Goal: Information Seeking & Learning: Learn about a topic

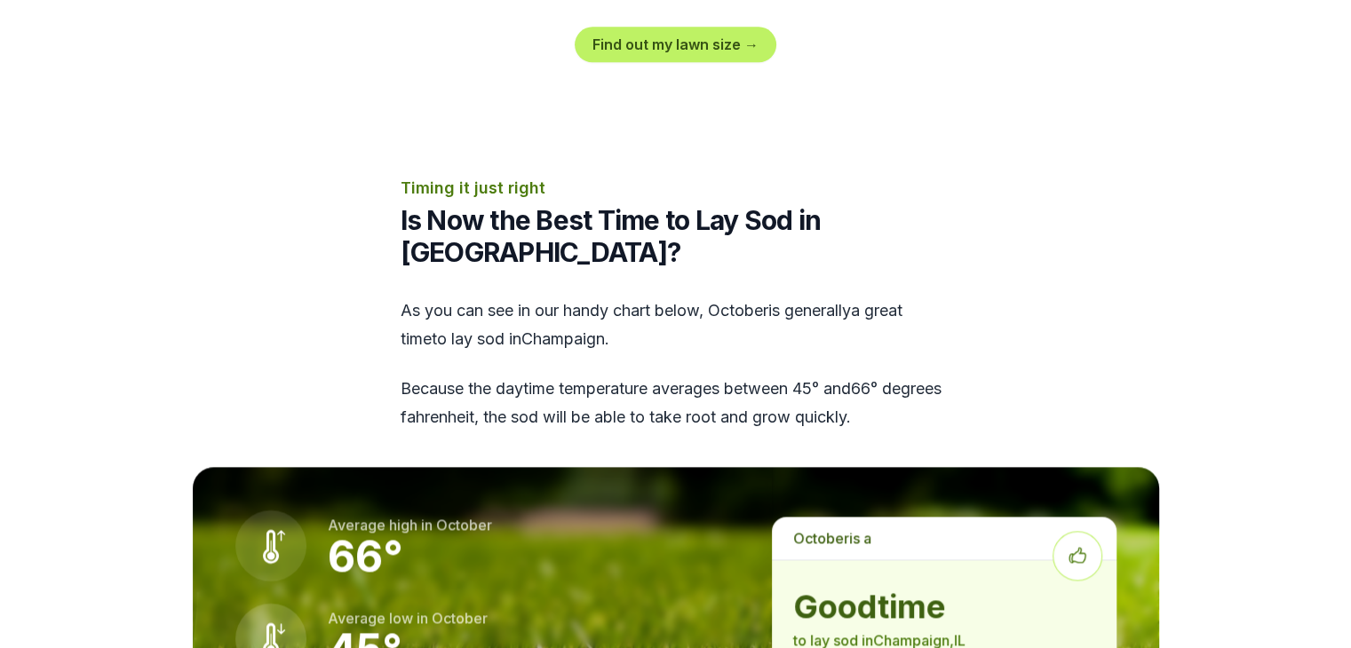
scroll to position [2487, 0]
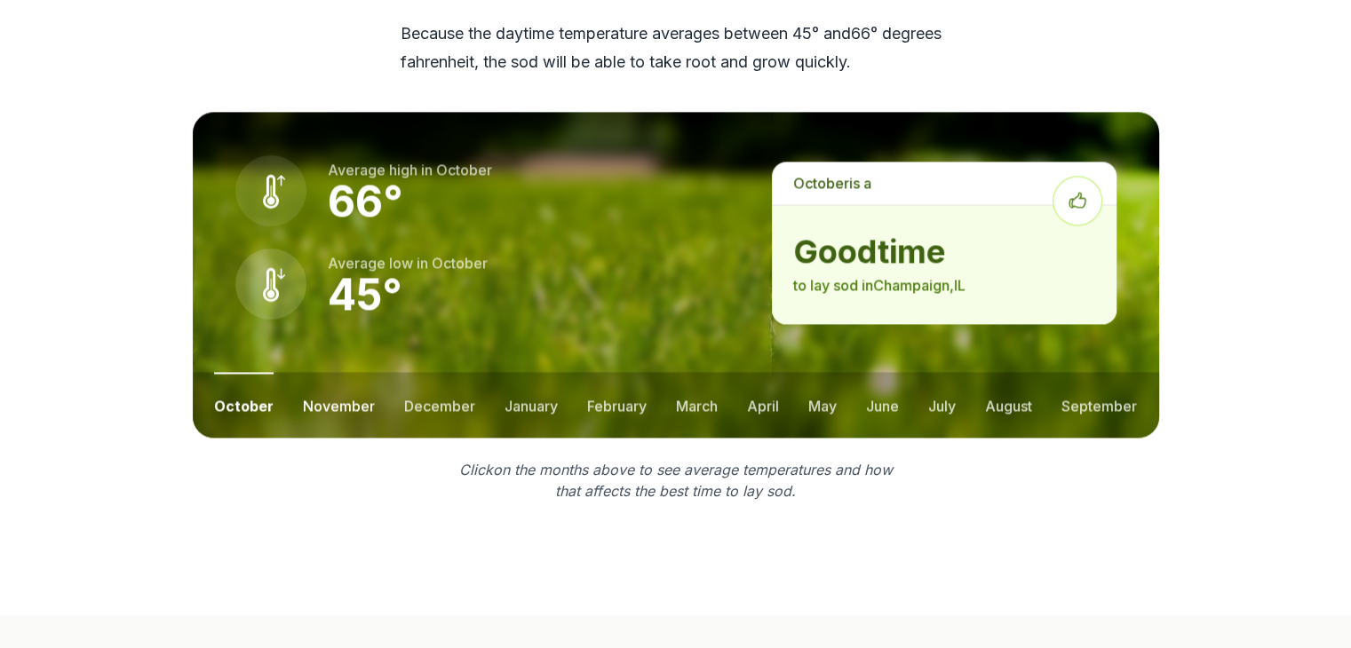
click at [348, 372] on button "november" at bounding box center [339, 405] width 72 height 66
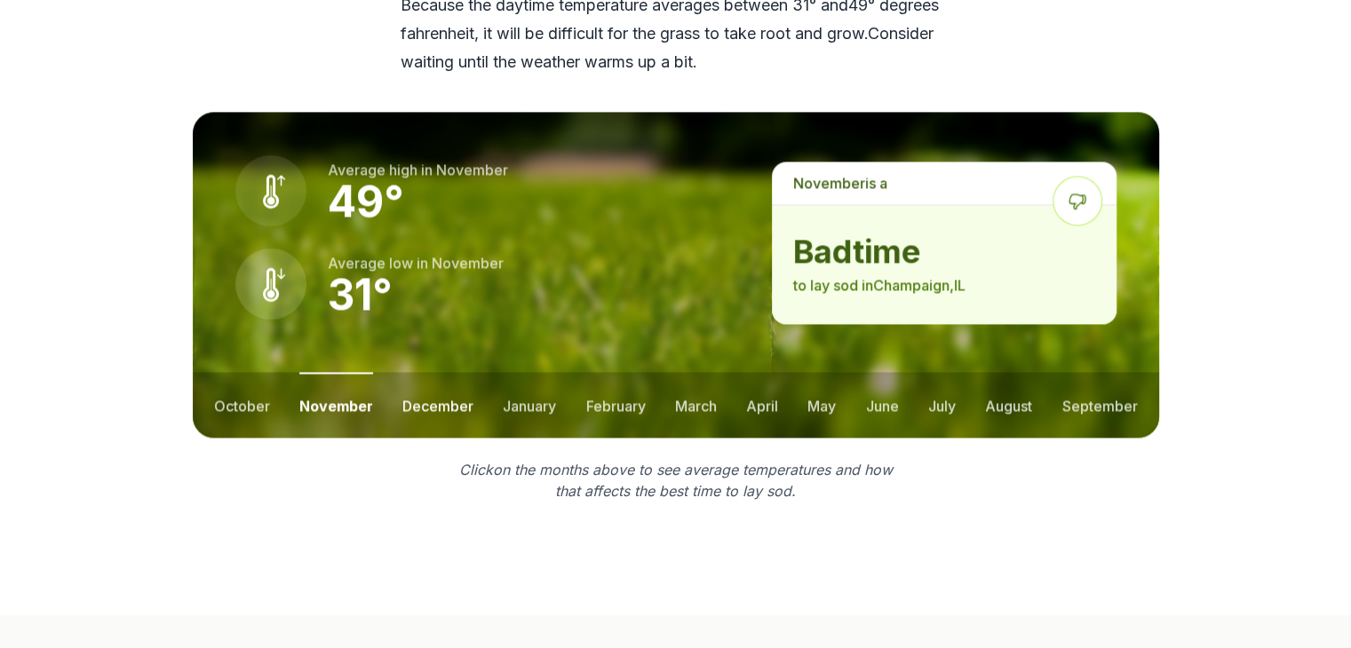
click at [433, 372] on button "december" at bounding box center [437, 405] width 71 height 66
click at [540, 372] on button "january" at bounding box center [530, 405] width 53 height 66
click at [589, 372] on button "february" at bounding box center [619, 405] width 60 height 66
click at [688, 372] on button "march" at bounding box center [698, 405] width 42 height 66
click at [770, 372] on button "april" at bounding box center [764, 405] width 32 height 66
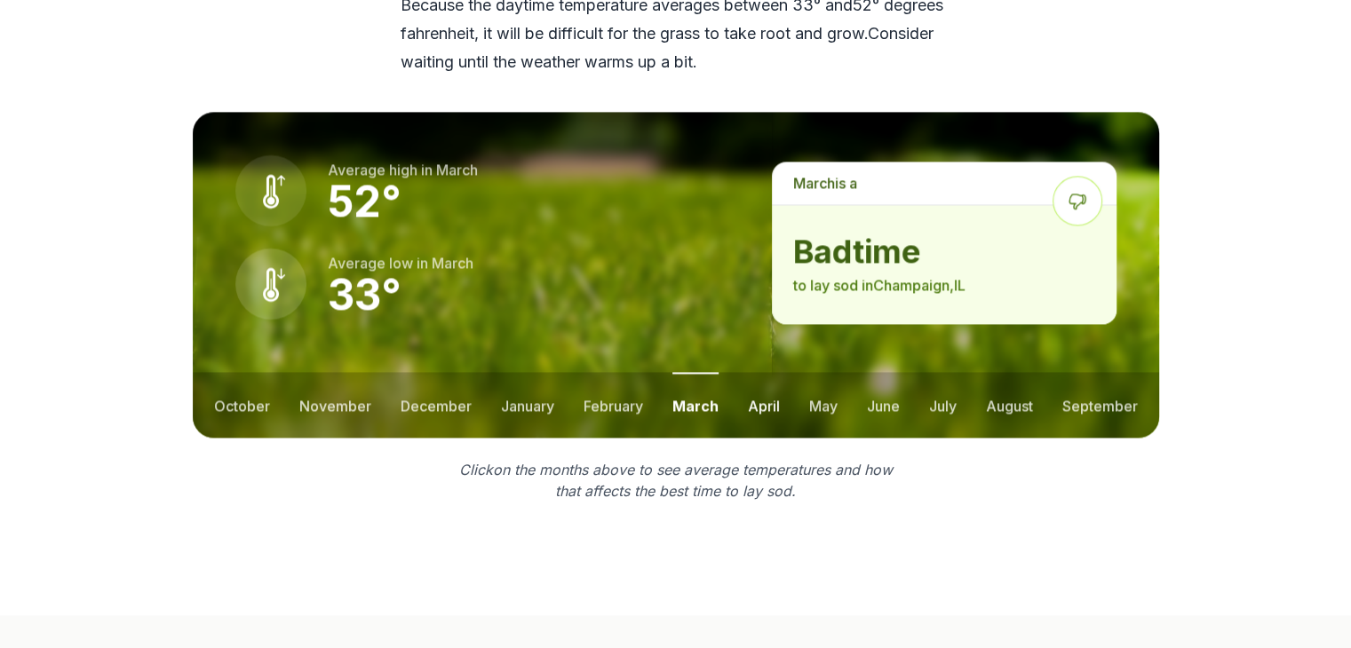
scroll to position [2487, 0]
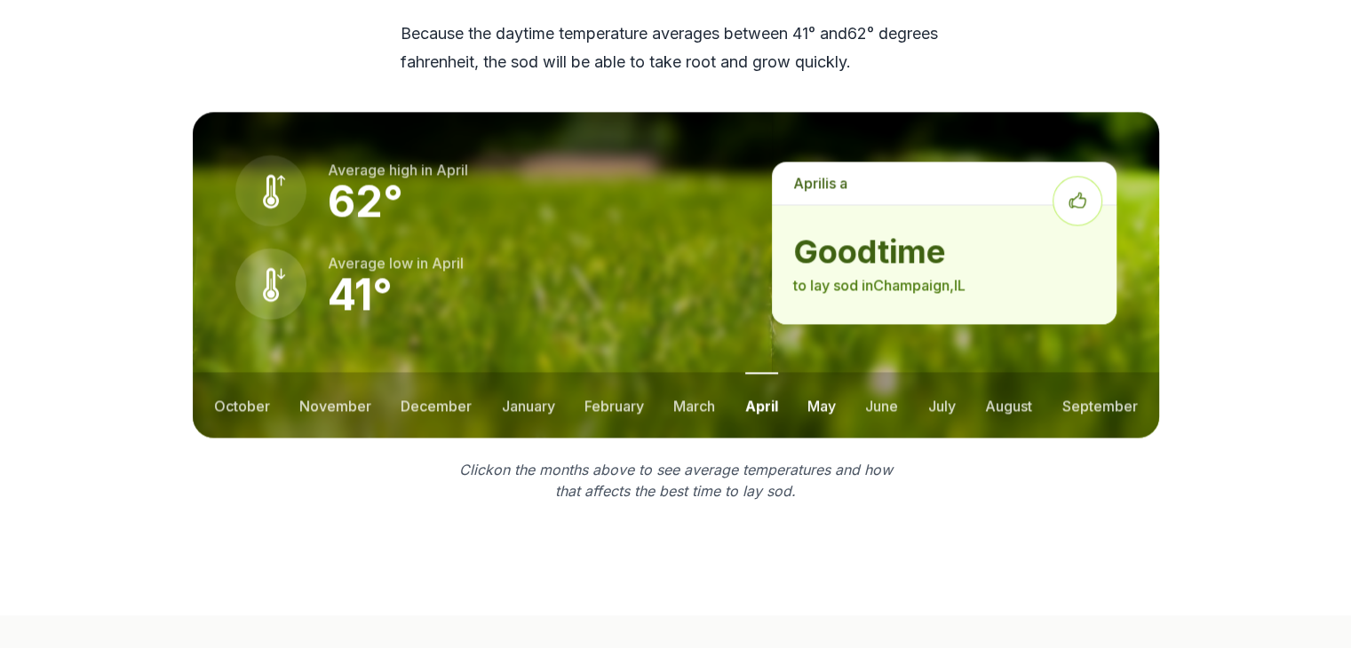
click at [834, 372] on button "may" at bounding box center [821, 405] width 28 height 66
click at [879, 372] on button "june" at bounding box center [882, 405] width 33 height 66
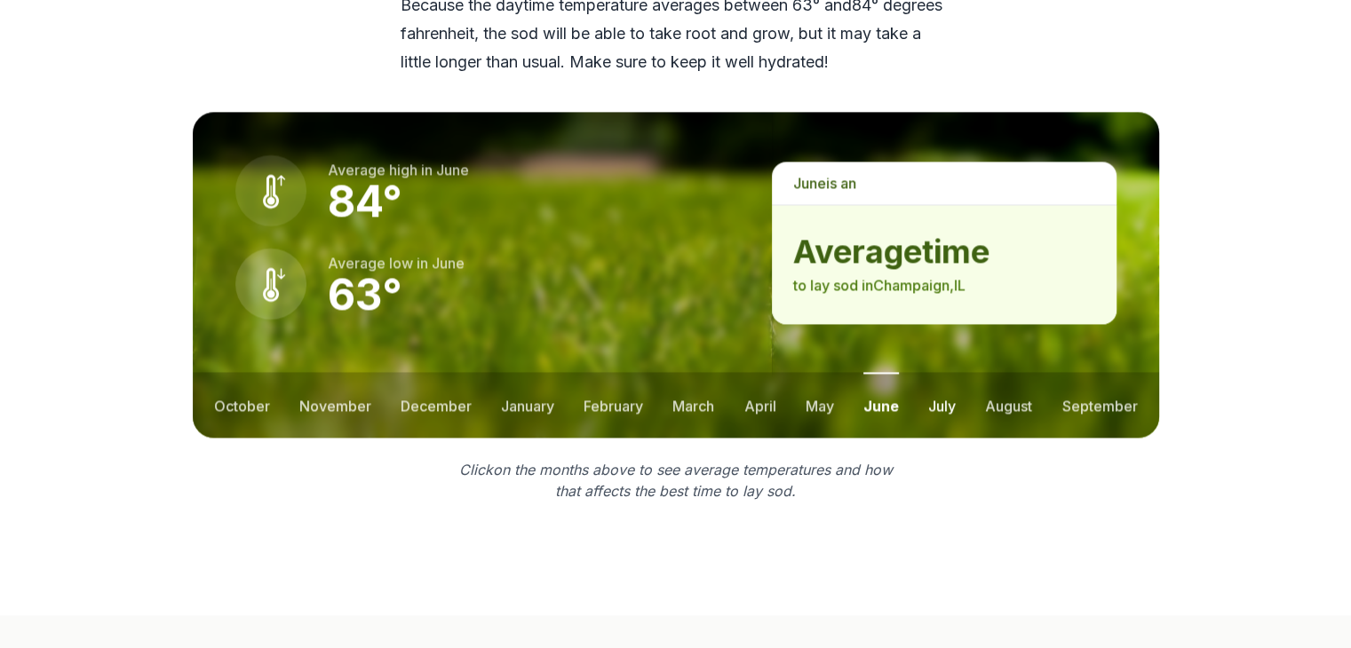
click at [937, 372] on button "july" at bounding box center [942, 405] width 28 height 66
click at [1010, 372] on button "august" at bounding box center [1008, 405] width 47 height 66
click at [1125, 372] on button "september" at bounding box center [1100, 405] width 76 height 66
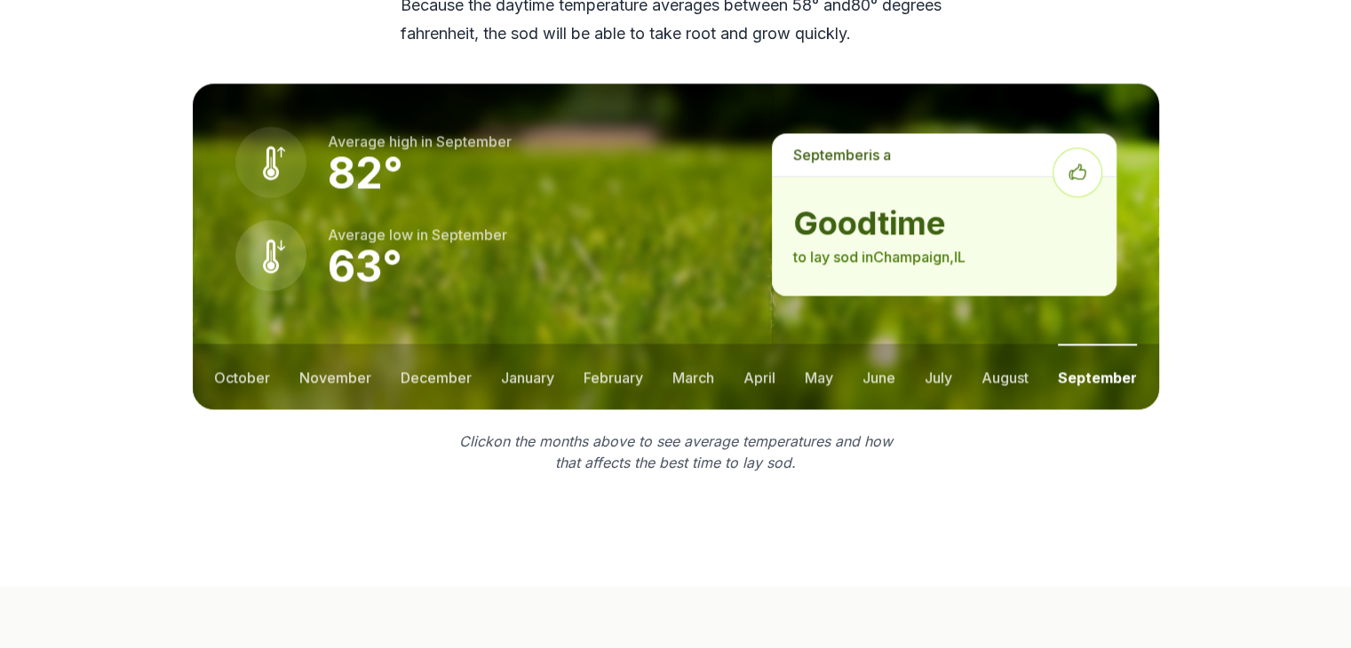
scroll to position [2487, 0]
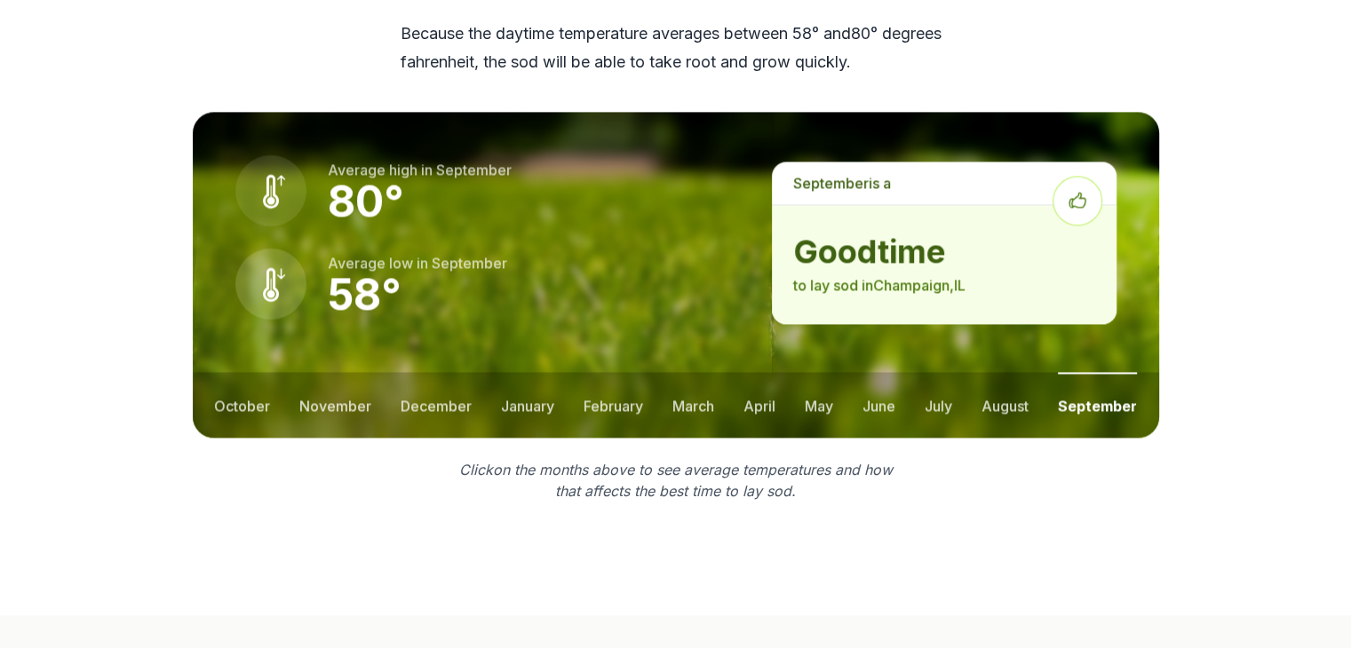
click at [284, 349] on section "Timing it just right Is Now the Best Time to Lay Sod in [GEOGRAPHIC_DATA]? As y…" at bounding box center [675, 161] width 1023 height 681
click at [251, 372] on button "october" at bounding box center [242, 405] width 56 height 66
click at [775, 372] on button "april" at bounding box center [763, 405] width 32 height 66
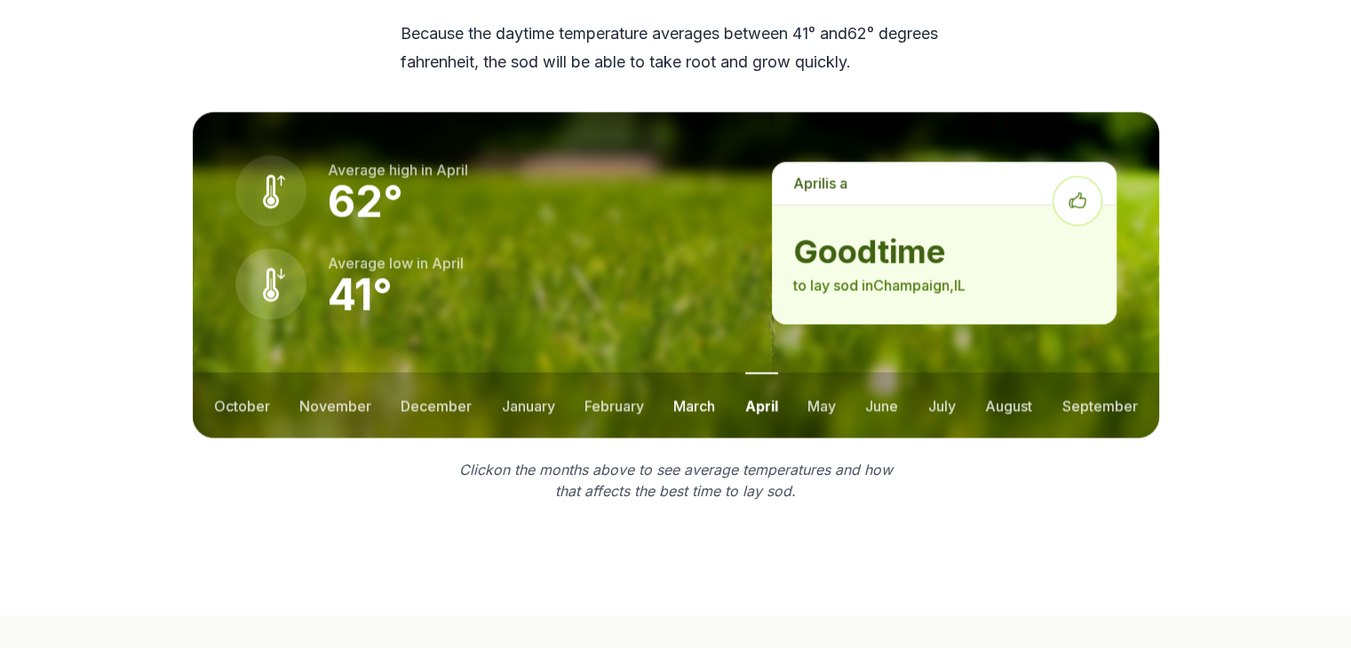
click at [705, 372] on button "march" at bounding box center [694, 405] width 42 height 66
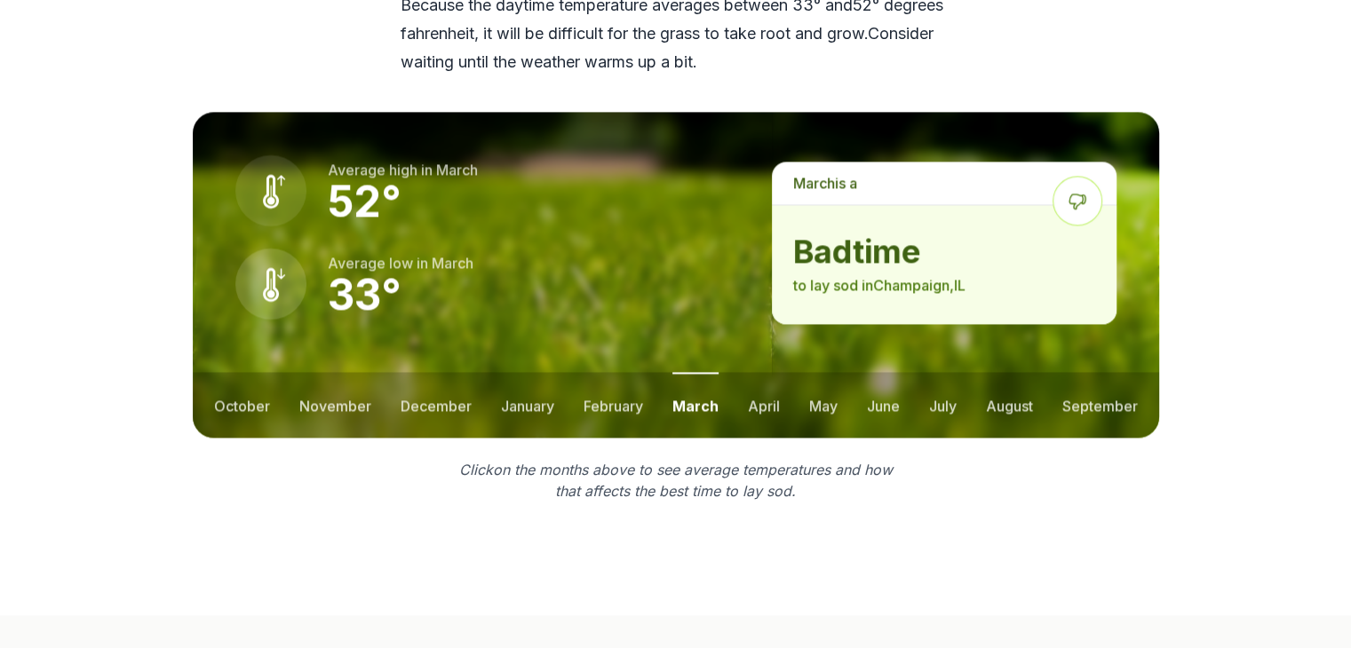
click at [780, 372] on ul "october november december january february march april may june july august sep…" at bounding box center [676, 405] width 966 height 66
click at [772, 372] on button "april" at bounding box center [764, 405] width 32 height 66
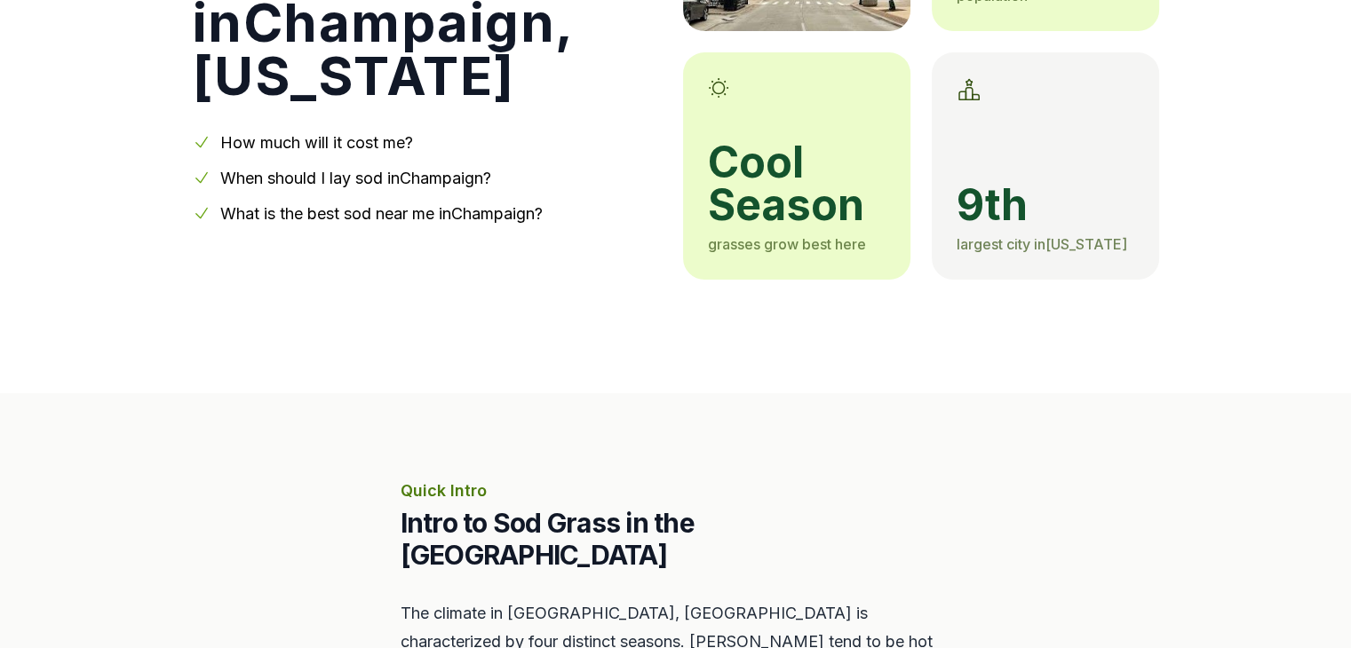
scroll to position [0, 0]
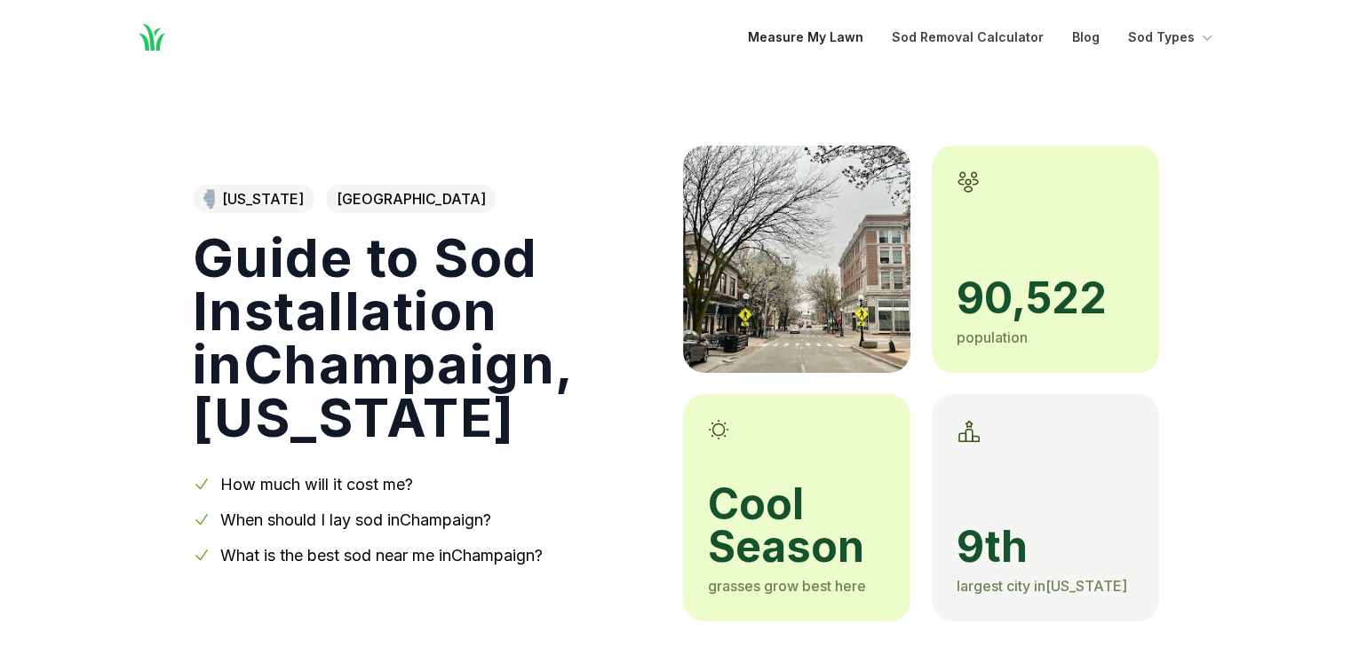
click at [783, 47] on link "Measure My Lawn" at bounding box center [805, 37] width 115 height 21
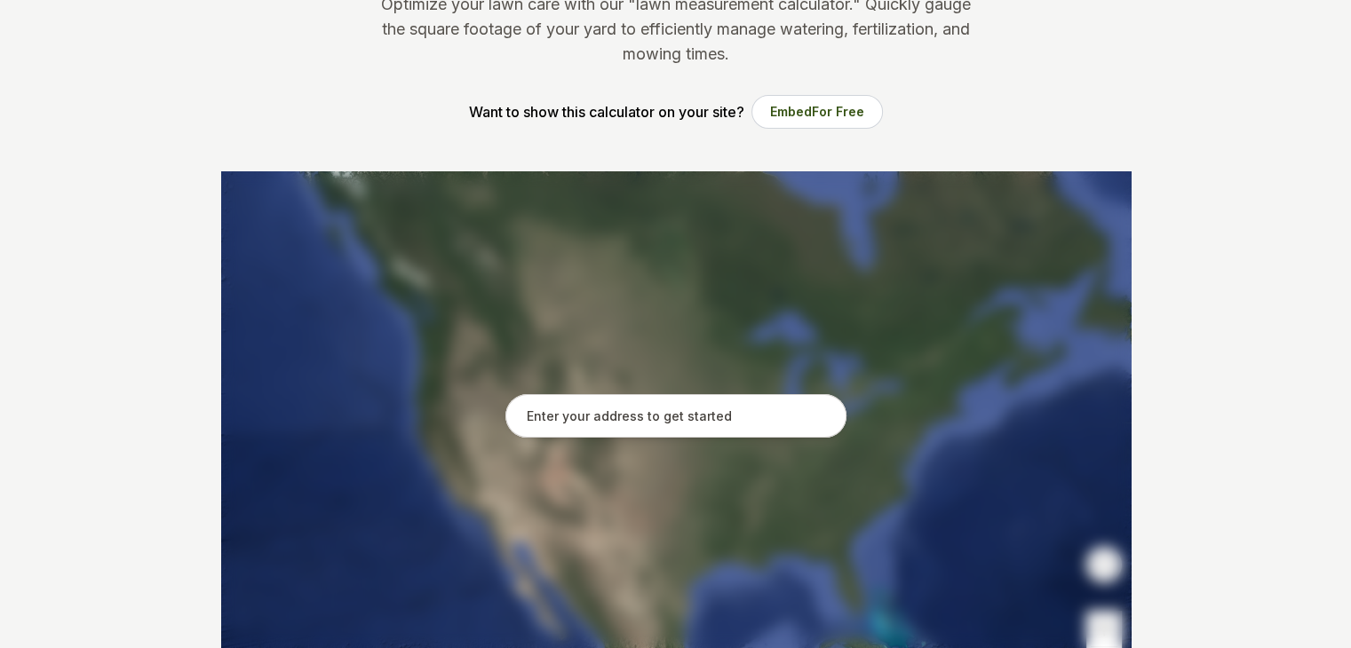
scroll to position [270, 0]
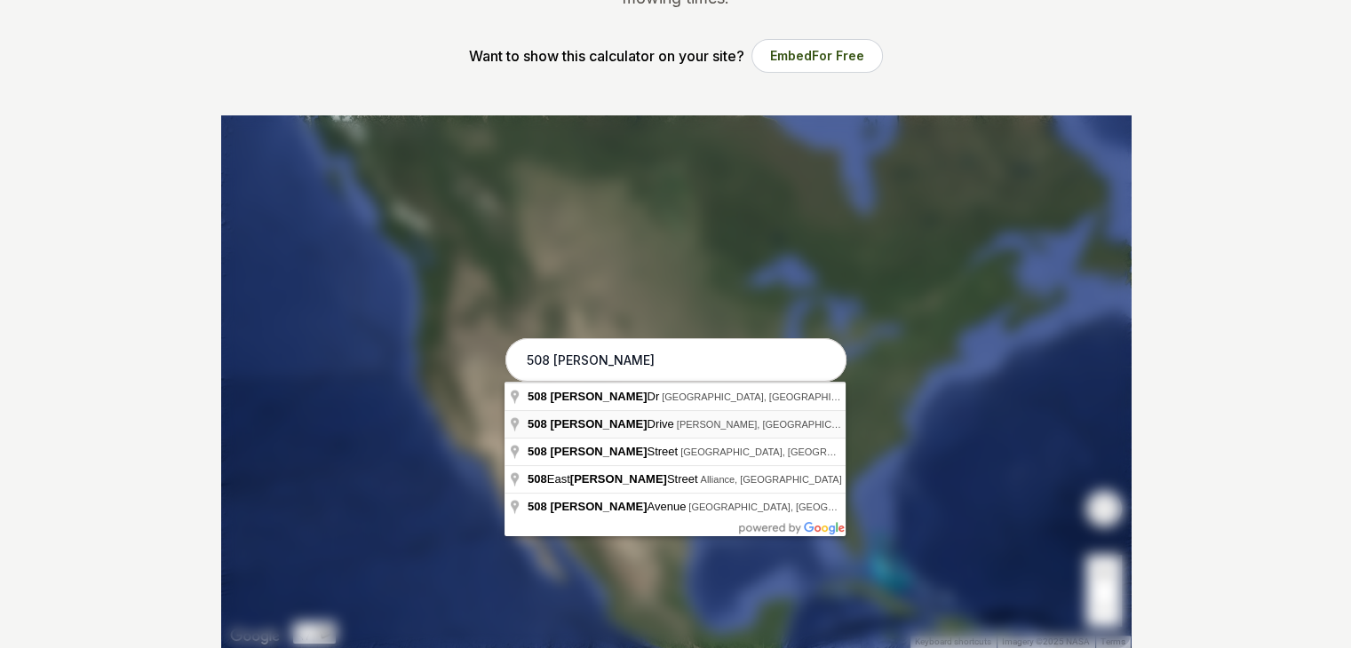
type input "[STREET_ADDRESS][PERSON_NAME][PERSON_NAME]"
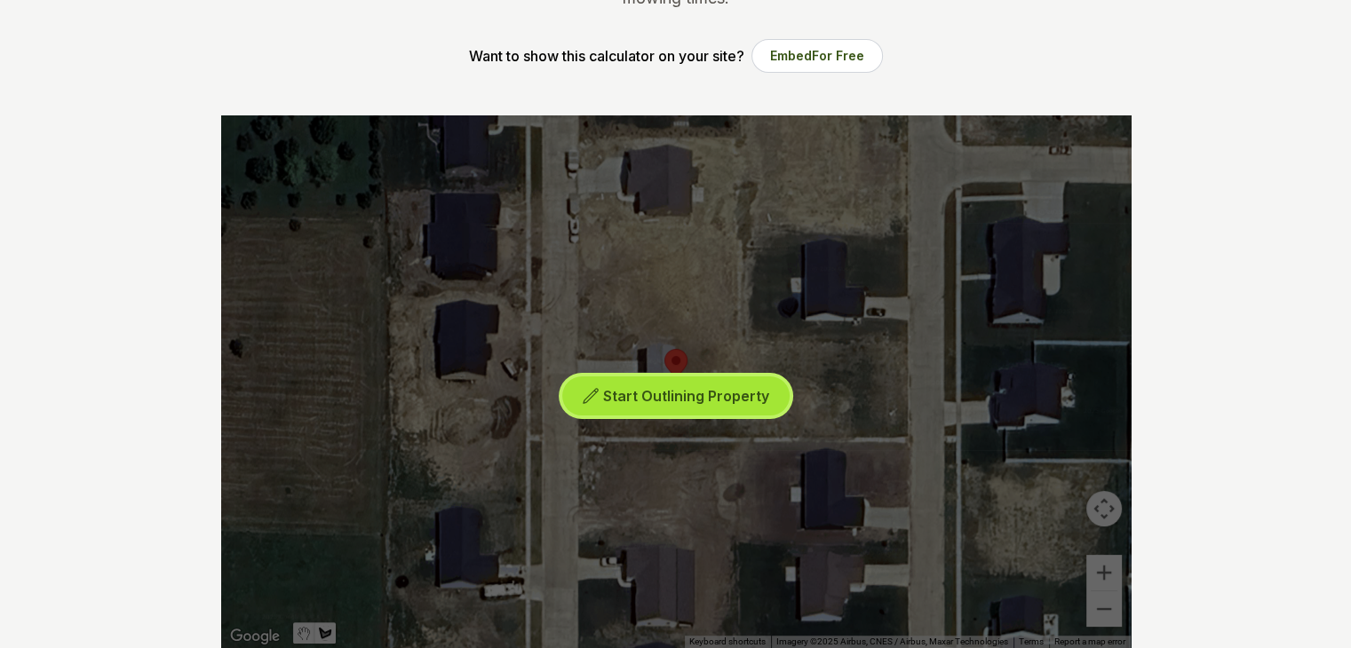
click at [640, 399] on span "Start Outlining Property" at bounding box center [686, 396] width 166 height 18
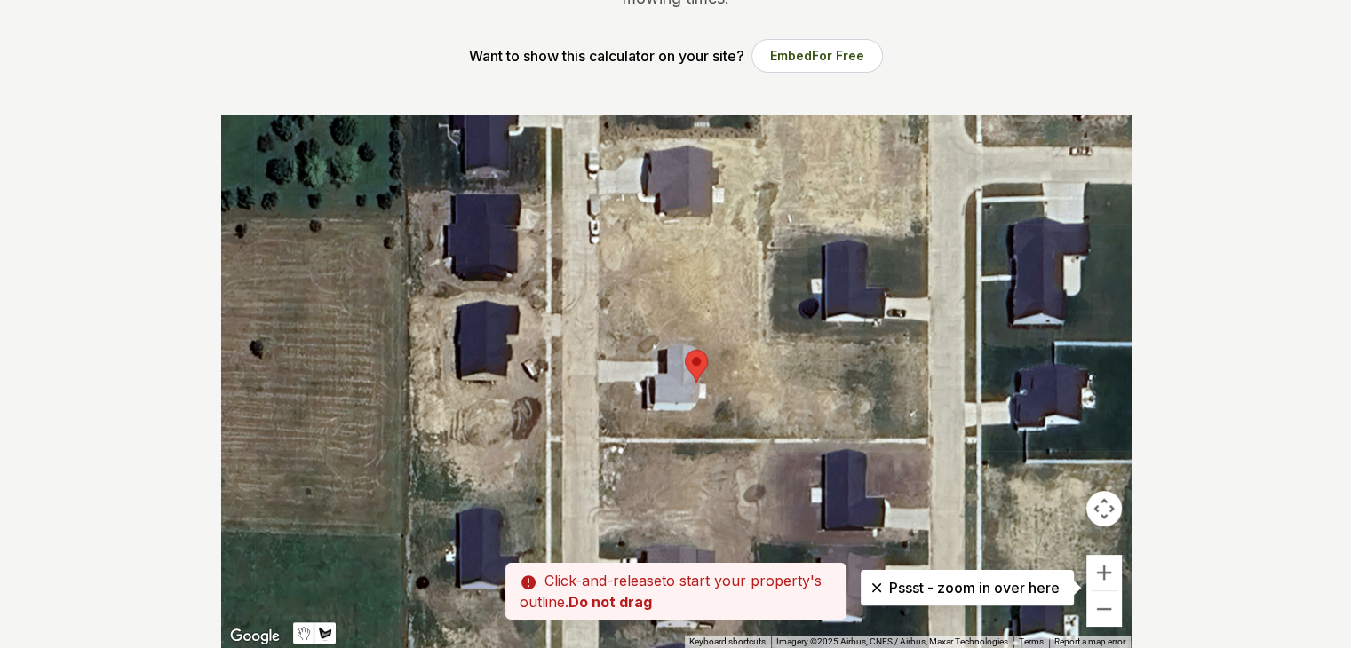
drag, startPoint x: 577, startPoint y: 323, endPoint x: 600, endPoint y: 324, distance: 22.2
click at [600, 324] on div at bounding box center [676, 381] width 910 height 533
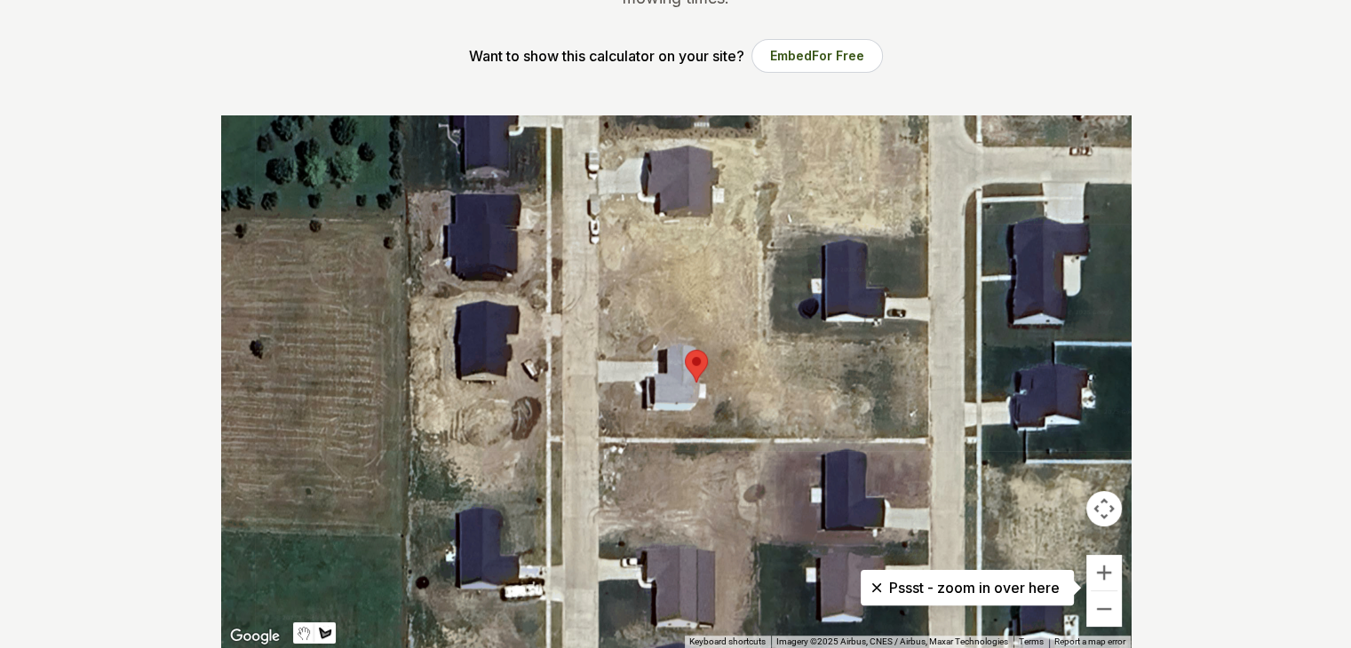
click at [600, 329] on div at bounding box center [676, 381] width 910 height 533
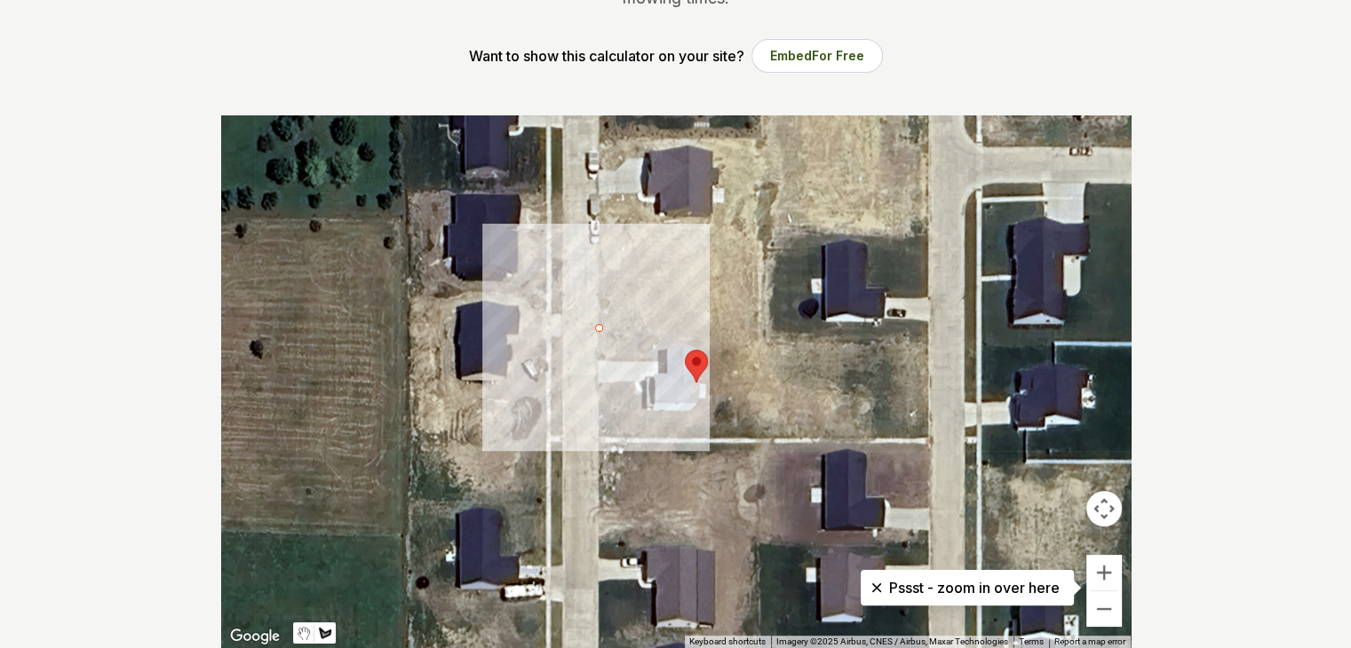
click at [598, 329] on div at bounding box center [676, 381] width 910 height 533
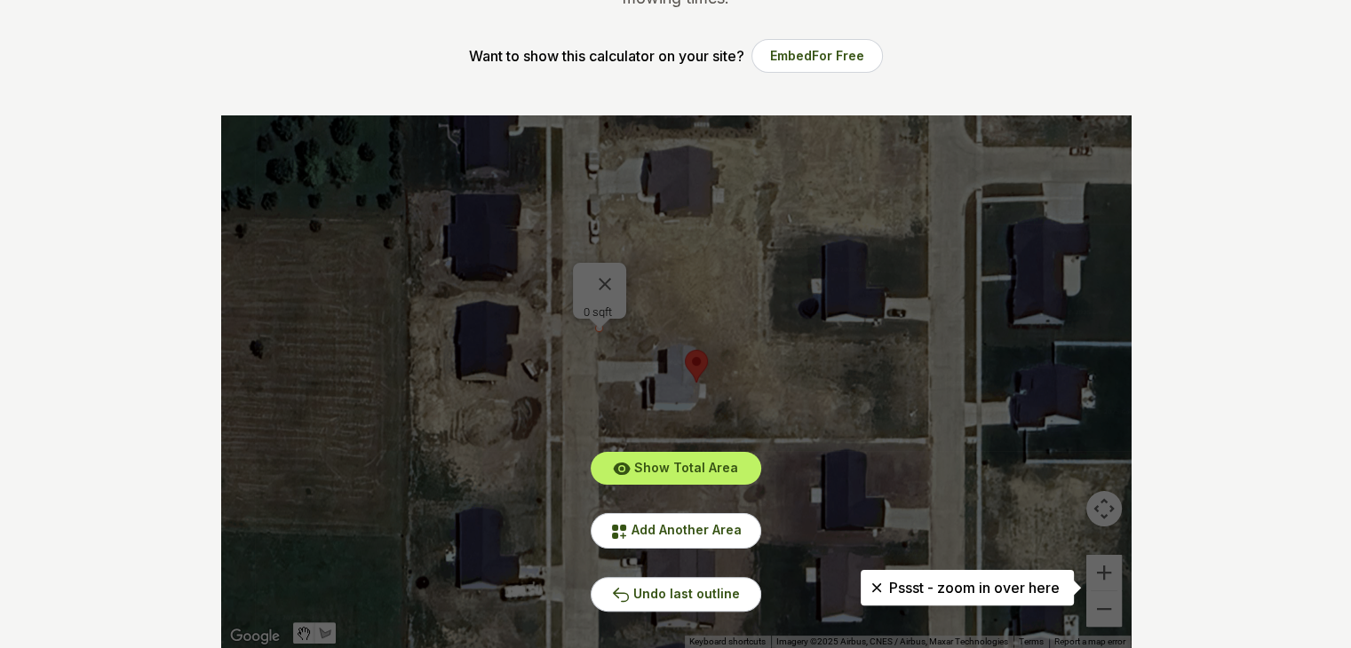
click at [606, 268] on div "Show Total Area Add Another Area Undo last outline" at bounding box center [676, 381] width 910 height 533
click at [624, 582] on button "Undo last outline" at bounding box center [676, 594] width 171 height 35
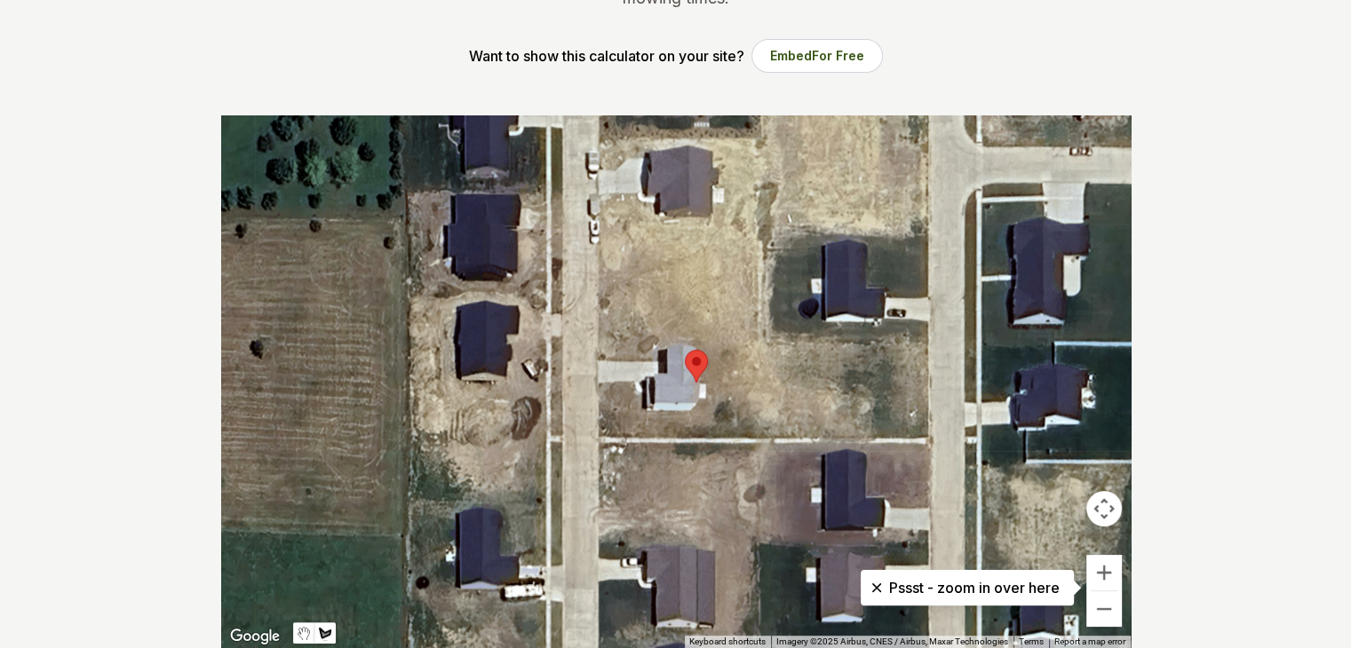
click at [598, 345] on div at bounding box center [676, 381] width 910 height 533
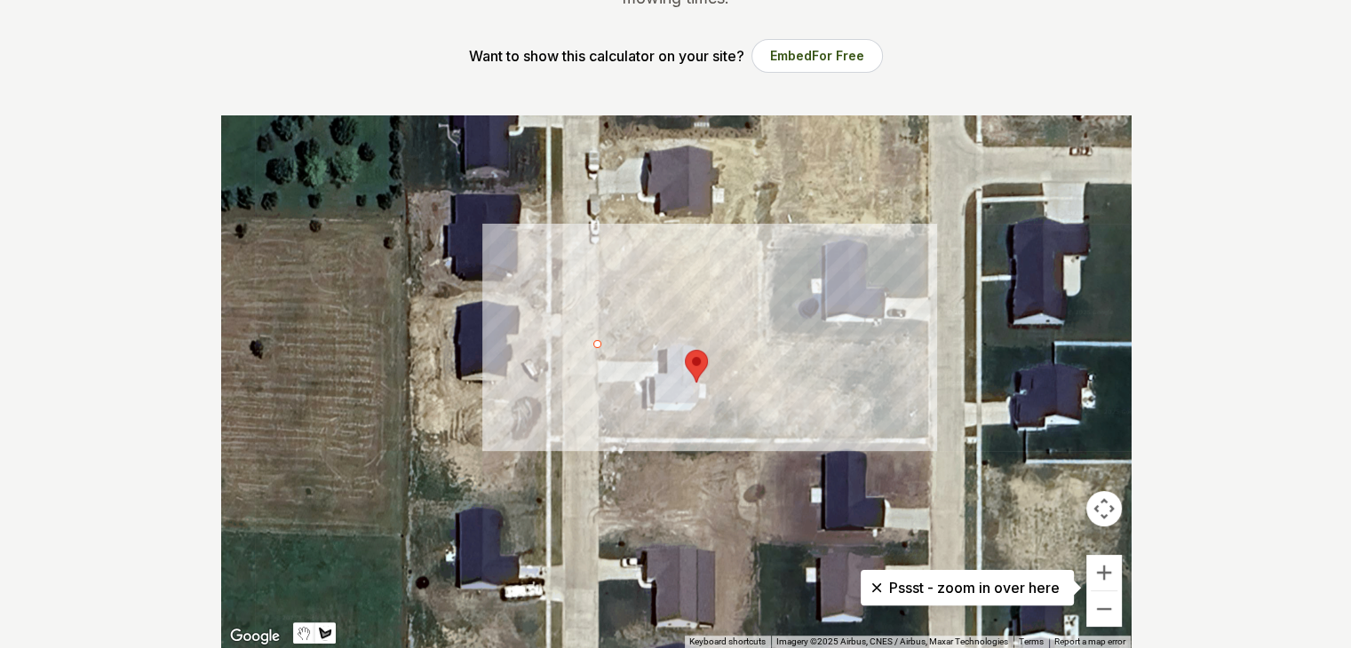
click at [740, 346] on div at bounding box center [676, 381] width 910 height 533
click at [741, 428] on div at bounding box center [676, 381] width 910 height 533
click at [601, 427] on div at bounding box center [676, 381] width 910 height 533
click at [599, 344] on div at bounding box center [676, 381] width 910 height 533
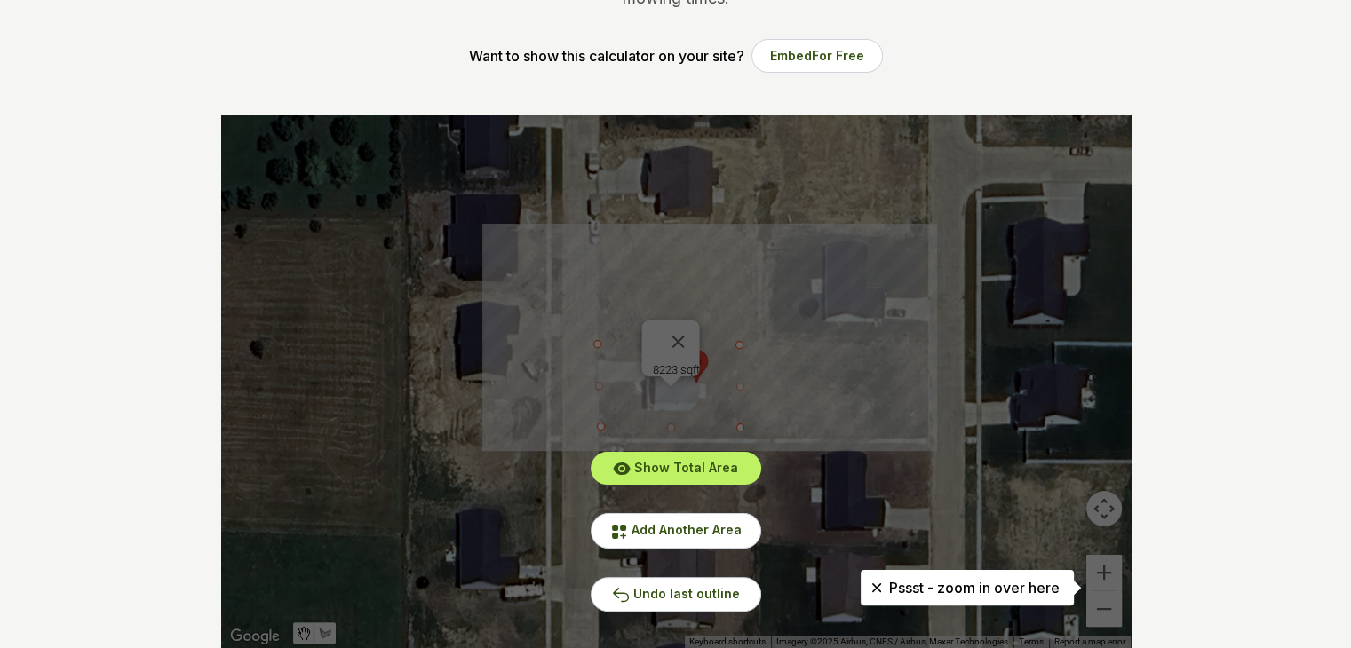
click at [687, 330] on div "Show Total Area Add Another Area Undo last outline" at bounding box center [676, 381] width 910 height 533
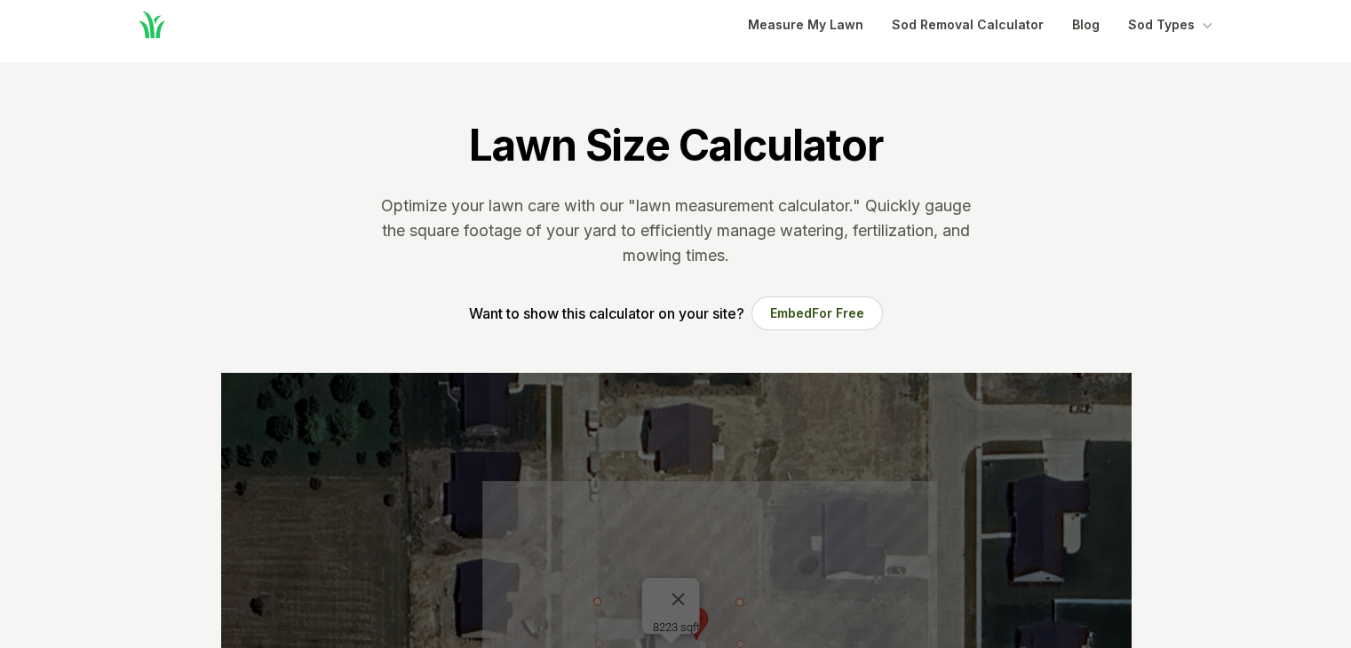
scroll to position [0, 0]
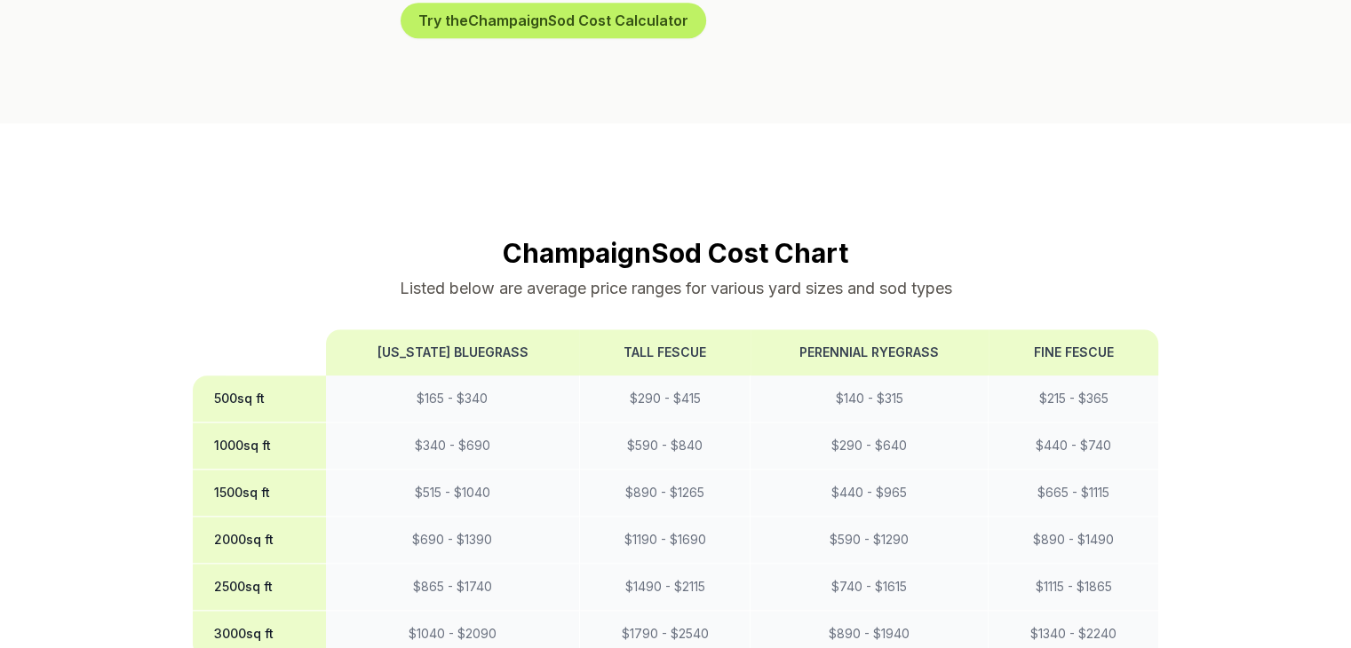
scroll to position [1421, 0]
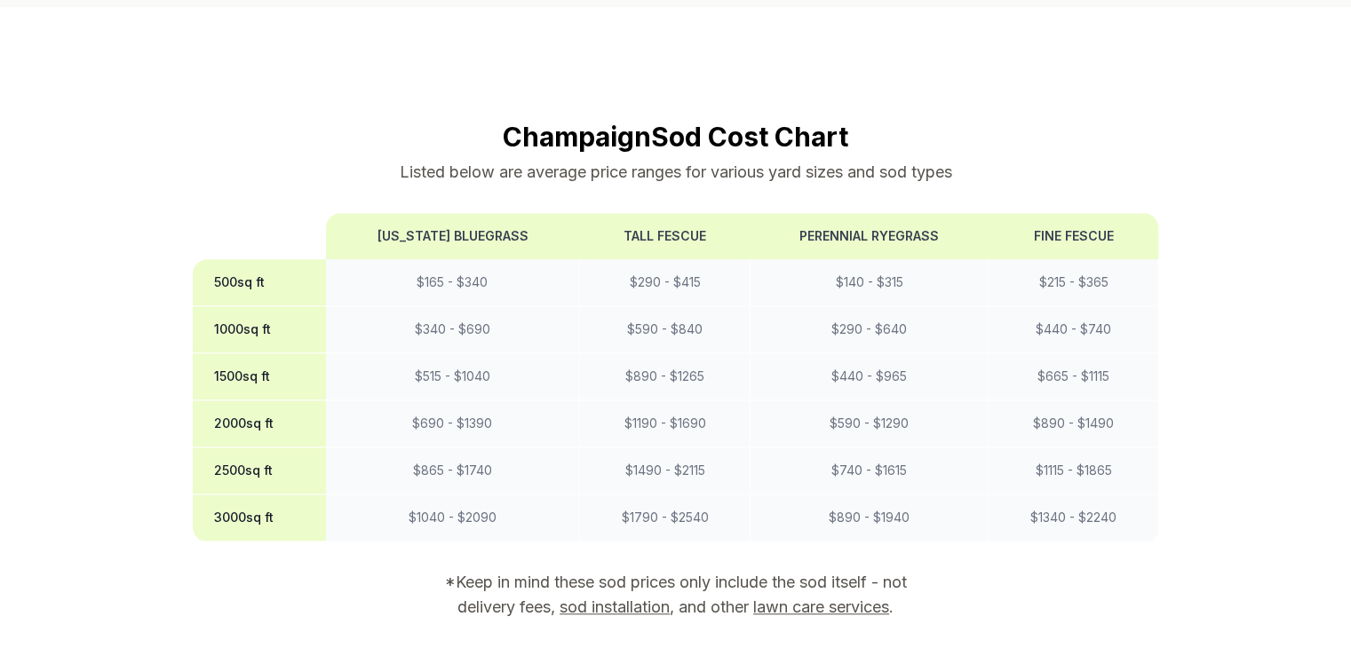
click at [603, 598] on link "sod installation" at bounding box center [615, 607] width 110 height 19
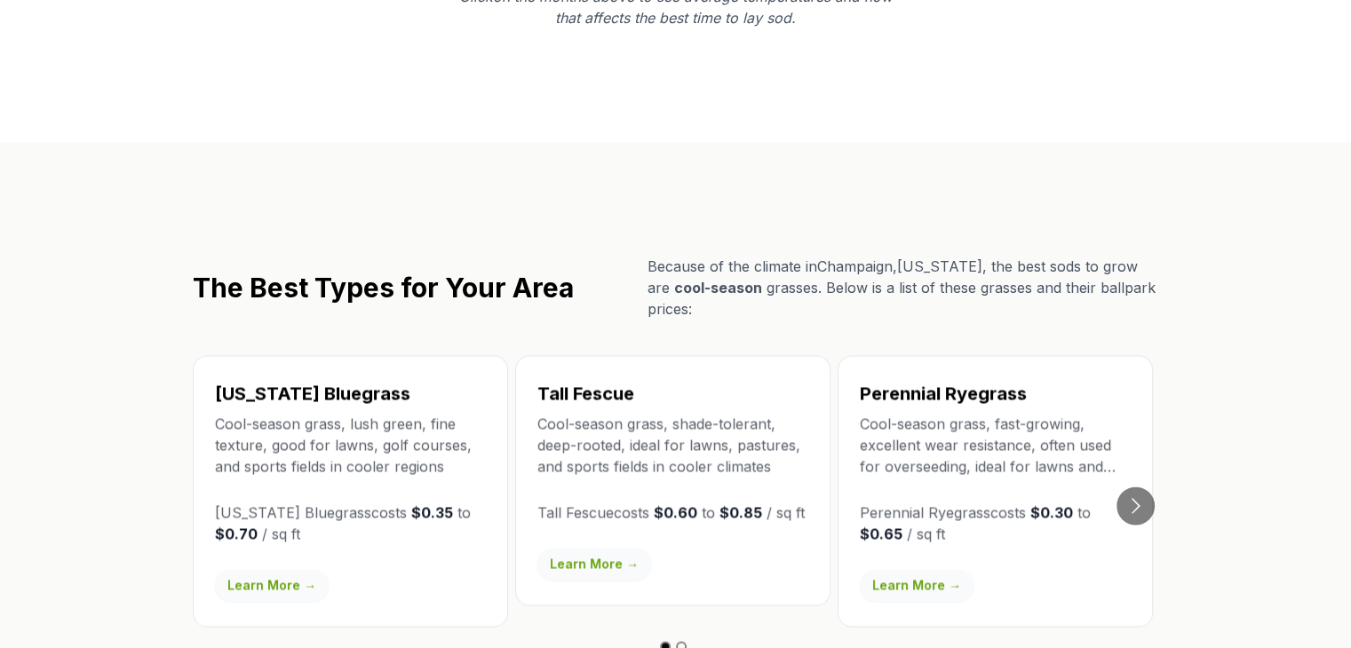
scroll to position [3035, 0]
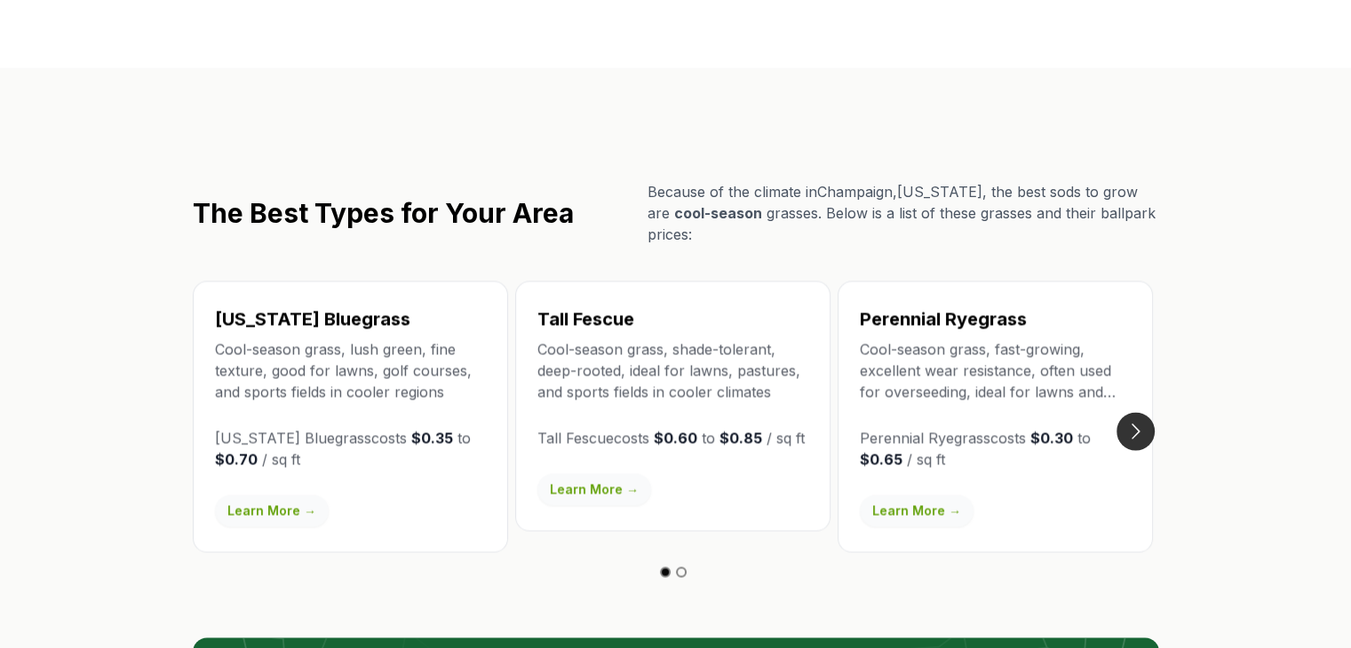
click at [1154, 412] on button "Go to next slide" at bounding box center [1136, 431] width 38 height 38
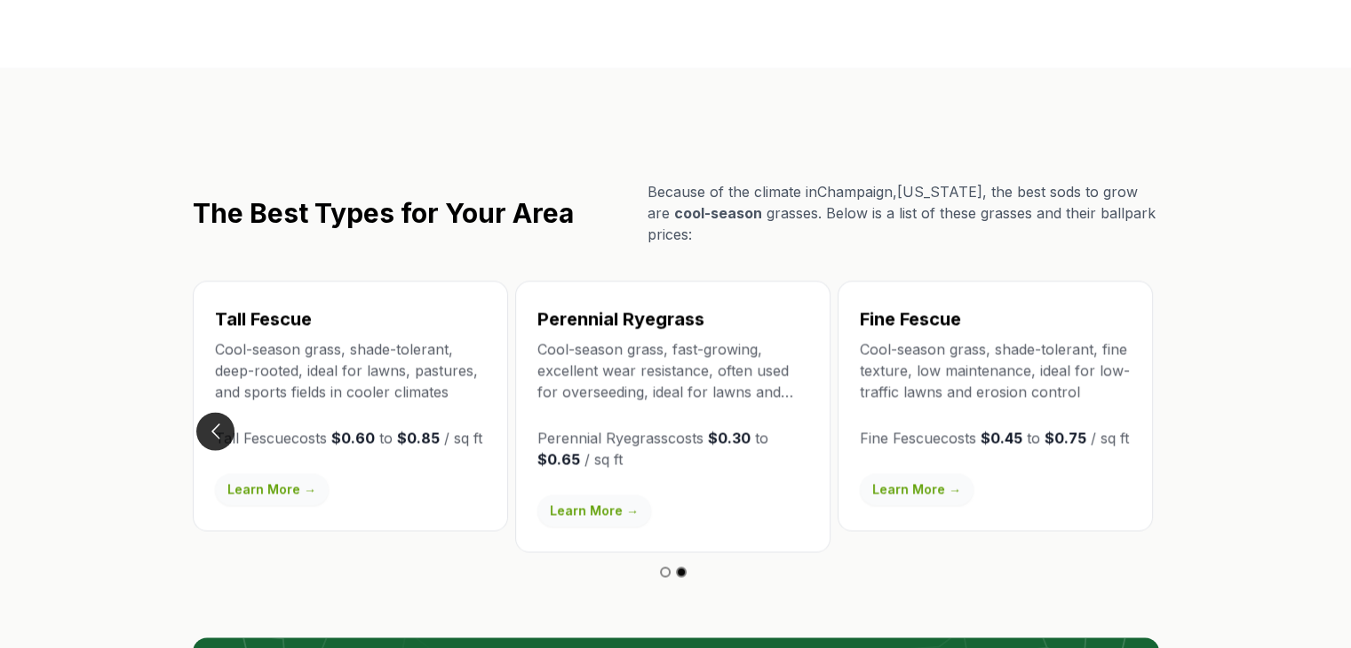
click at [213, 412] on button "Go to previous slide" at bounding box center [215, 431] width 38 height 38
